Goal: Information Seeking & Learning: Learn about a topic

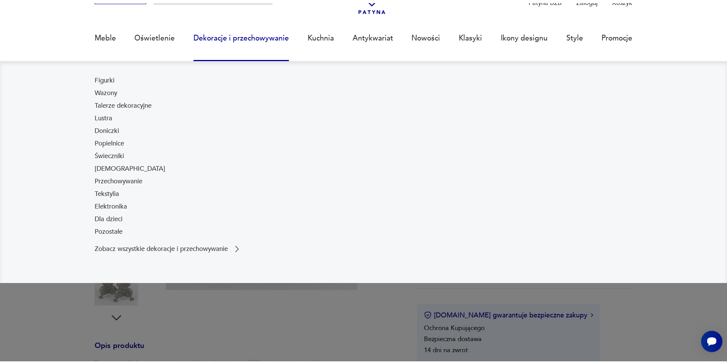
scroll to position [76, 0]
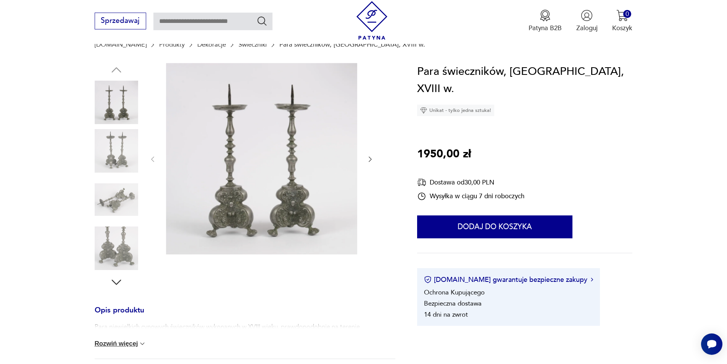
click at [112, 143] on img at bounding box center [117, 151] width 44 height 44
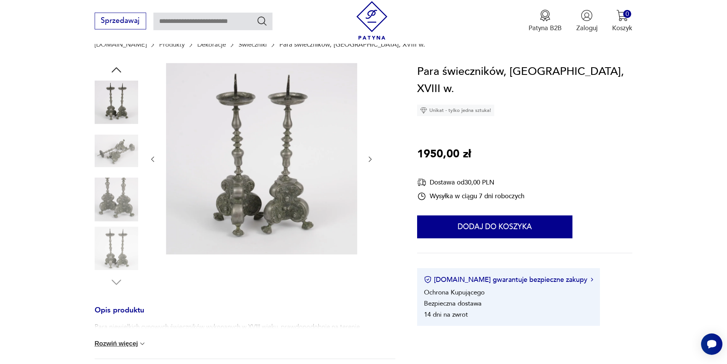
click at [107, 178] on img at bounding box center [117, 200] width 44 height 44
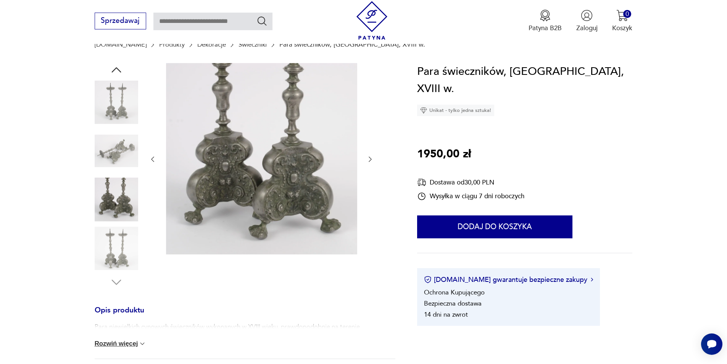
click at [112, 215] on img at bounding box center [117, 200] width 44 height 44
click at [121, 257] on img at bounding box center [117, 248] width 44 height 44
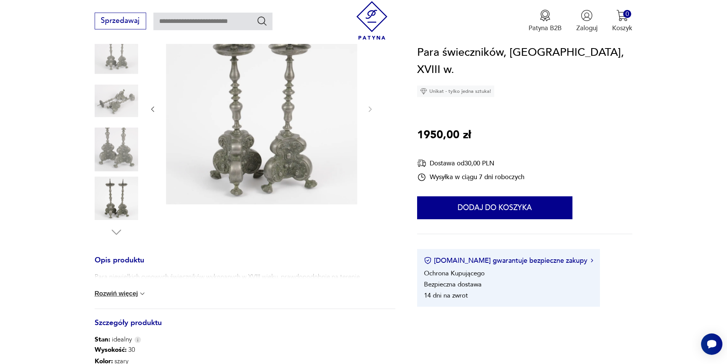
scroll to position [38, 0]
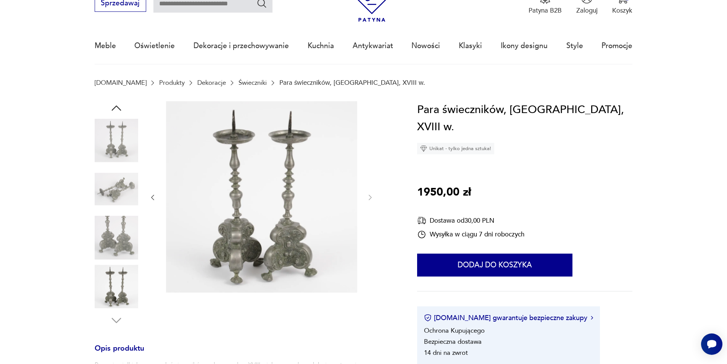
click at [121, 141] on img at bounding box center [117, 141] width 44 height 44
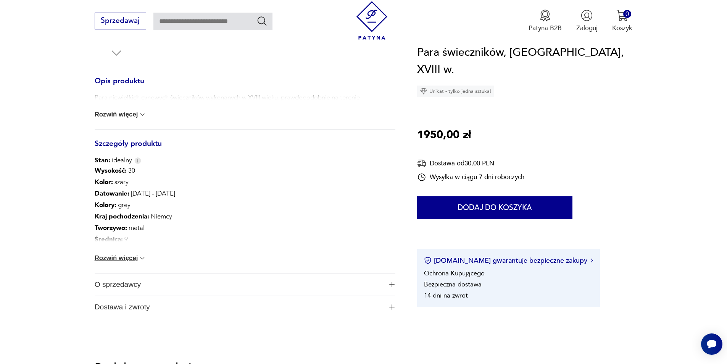
scroll to position [343, 0]
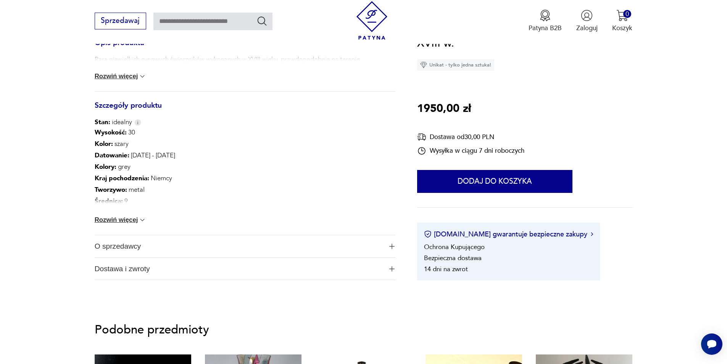
click at [137, 222] on button "Rozwiń więcej" at bounding box center [121, 220] width 52 height 8
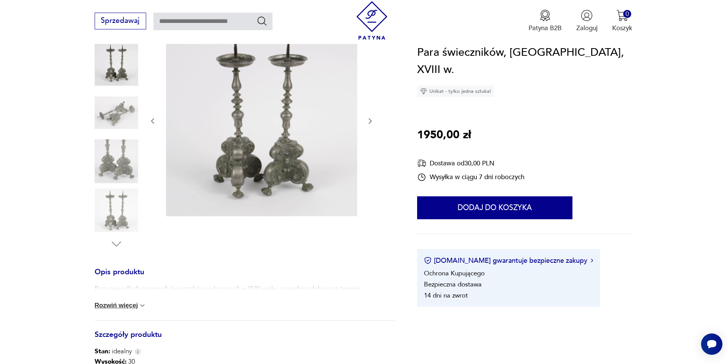
scroll to position [0, 0]
